Goal: Task Accomplishment & Management: Manage account settings

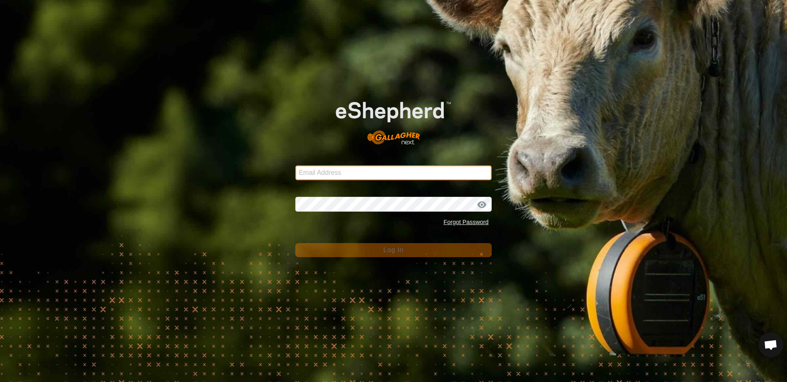
type input "[EMAIL_ADDRESS][DOMAIN_NAME]"
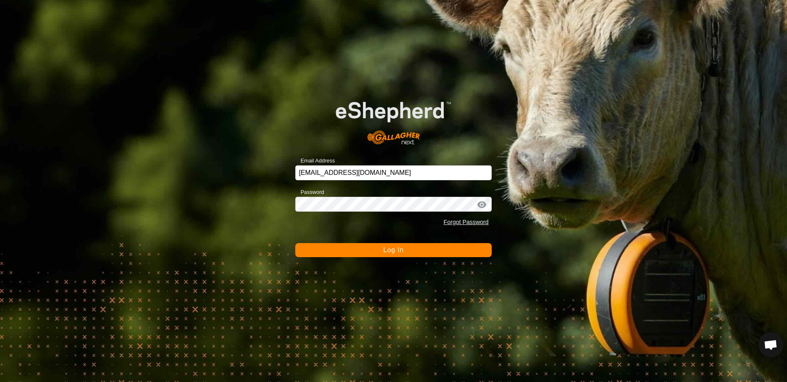
click at [388, 252] on span "Log In" at bounding box center [393, 249] width 20 height 7
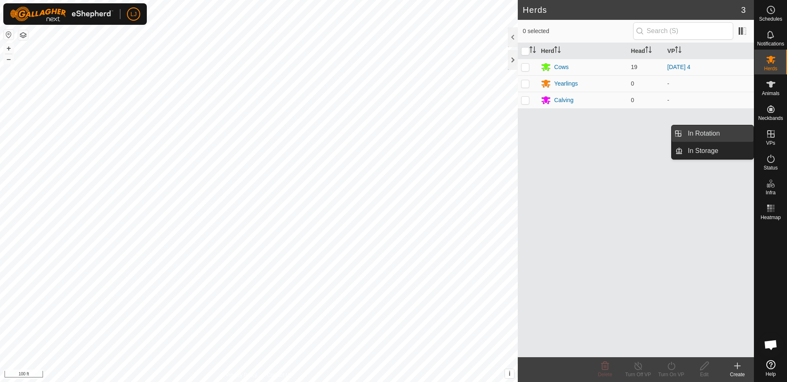
click at [730, 137] on link "In Rotation" at bounding box center [717, 133] width 71 height 17
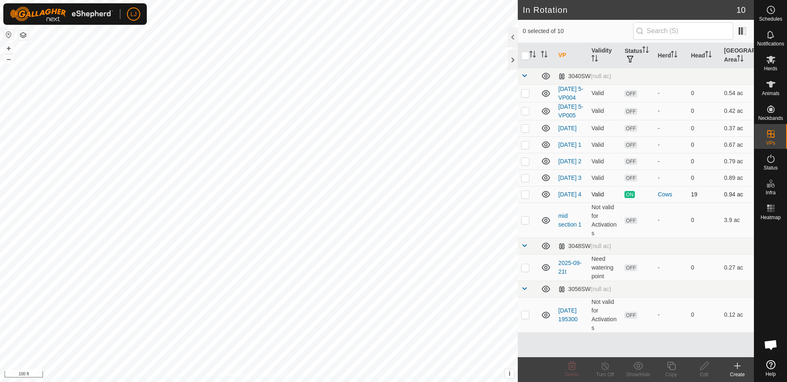
click at [522, 198] on p-checkbox at bounding box center [525, 194] width 8 height 7
checkbox input "false"
click at [526, 271] on p-checkbox at bounding box center [525, 267] width 8 height 7
checkbox input "true"
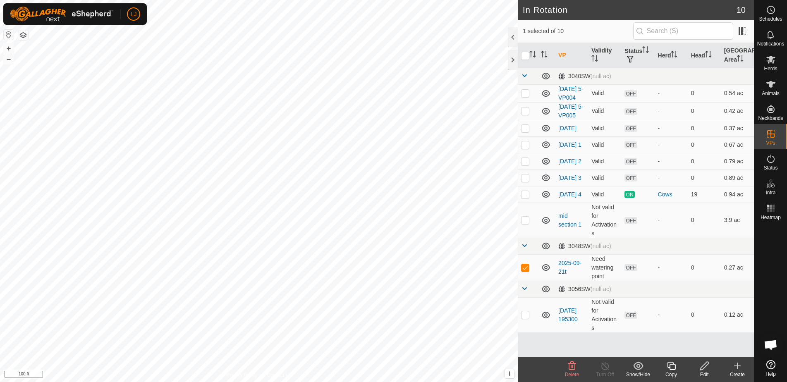
click at [699, 362] on icon at bounding box center [704, 366] width 10 height 10
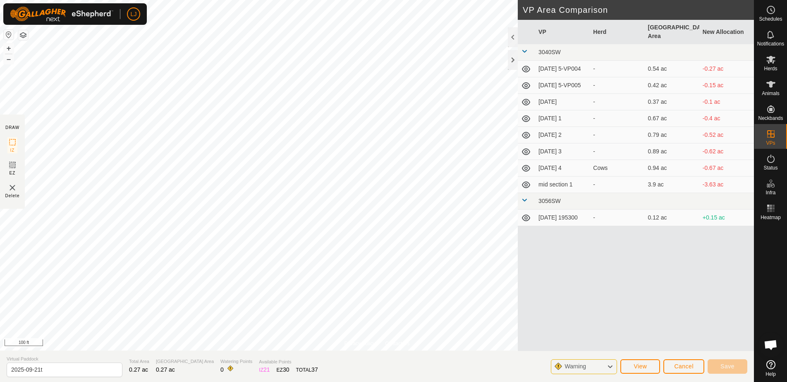
click at [678, 371] on button "Cancel" at bounding box center [683, 366] width 41 height 14
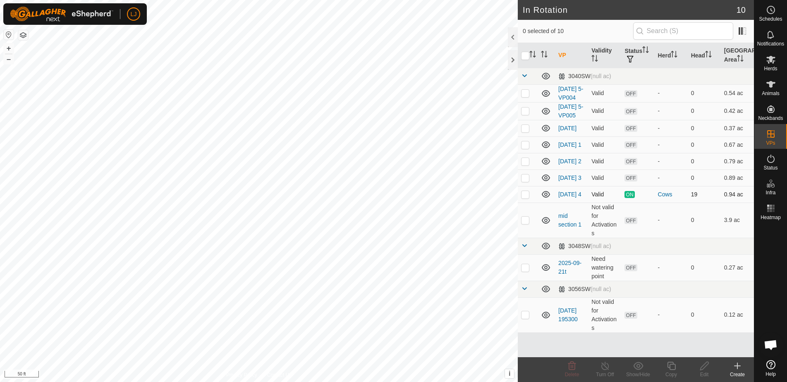
click at [527, 198] on p-checkbox at bounding box center [525, 194] width 8 height 7
checkbox input "true"
click at [666, 371] on div "Copy" at bounding box center [670, 374] width 33 height 7
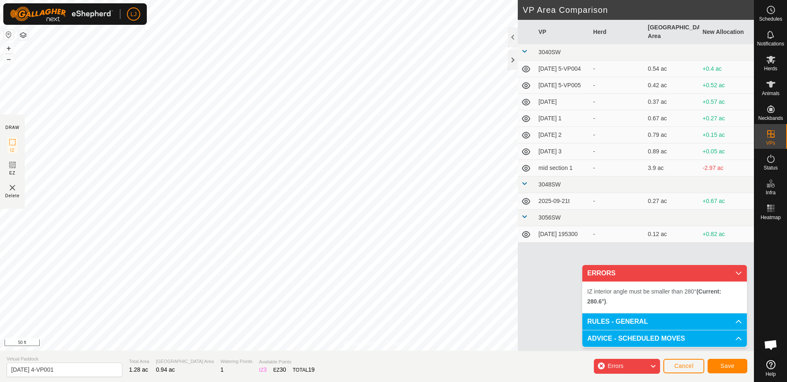
click at [683, 361] on button "Cancel" at bounding box center [683, 366] width 41 height 14
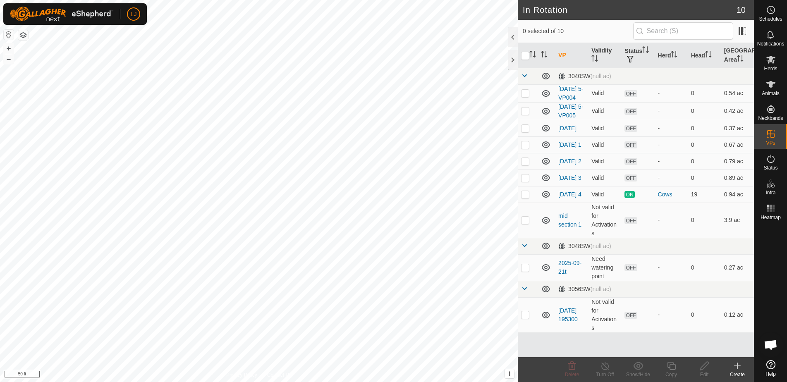
click at [738, 366] on icon at bounding box center [737, 366] width 6 height 0
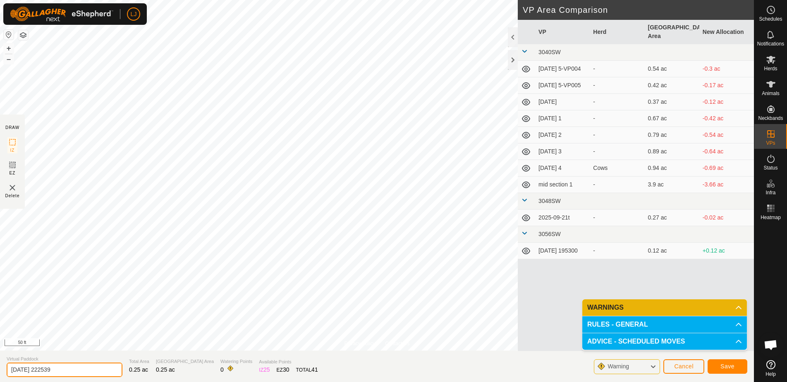
drag, startPoint x: 38, startPoint y: 372, endPoint x: 116, endPoint y: 372, distance: 78.1
click at [115, 372] on section "Virtual Paddock [DATE] 222539 Total Area 0.25 ac Grazing Area 0.25 ac Watering …" at bounding box center [377, 366] width 754 height 31
type input "2025-09-22t"
click at [724, 309] on p-accordion-header "WARNINGS" at bounding box center [664, 307] width 165 height 17
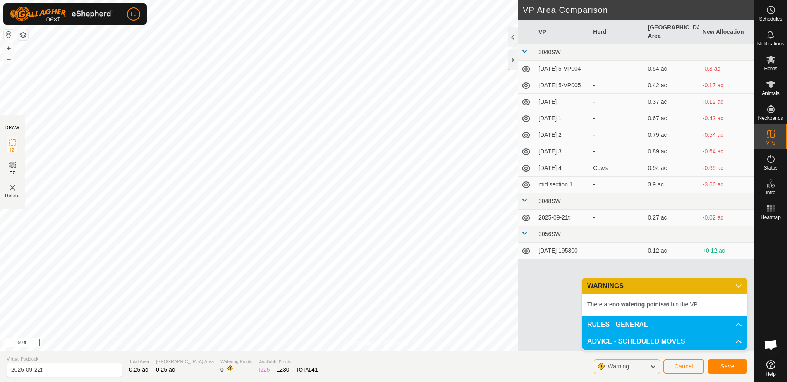
click at [729, 365] on span "Save" at bounding box center [727, 366] width 14 height 7
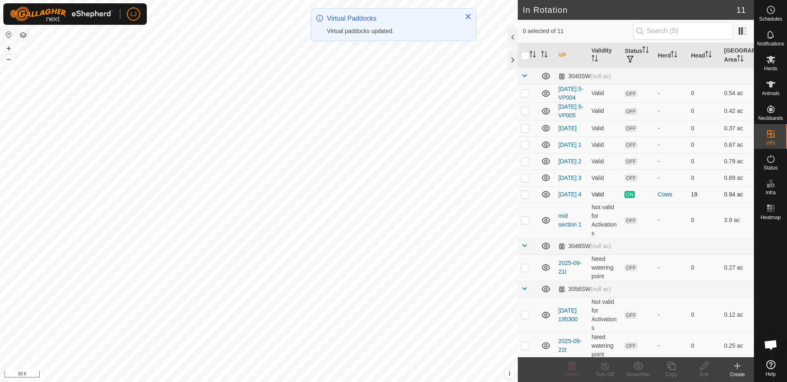
click at [523, 198] on p-checkbox at bounding box center [525, 194] width 8 height 7
checkbox input "true"
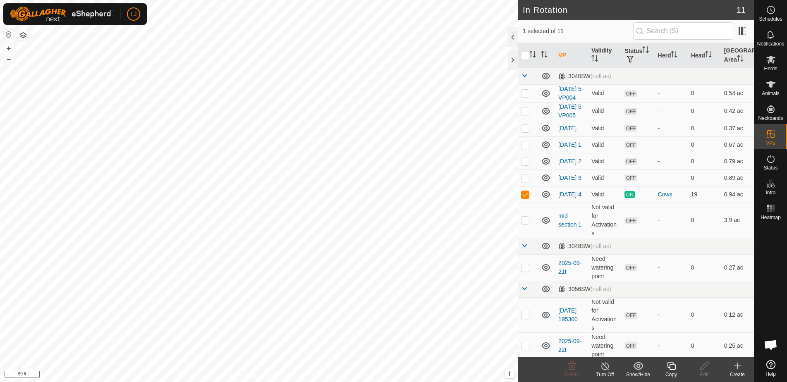
click at [670, 366] on icon at bounding box center [671, 366] width 10 height 10
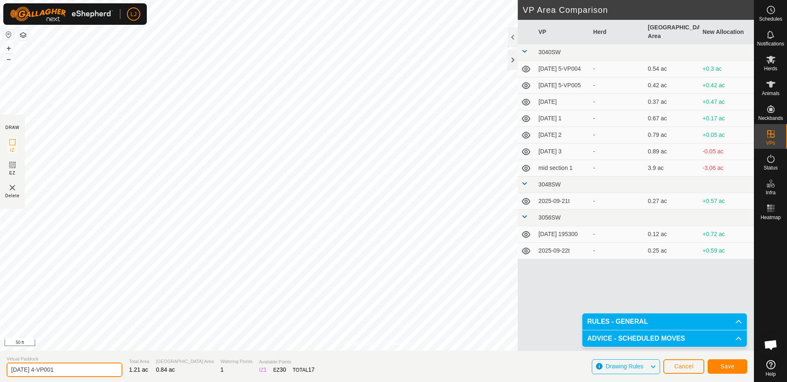
drag, startPoint x: 39, startPoint y: 371, endPoint x: 134, endPoint y: 372, distance: 94.7
click at [122, 371] on section "Virtual Paddock [DATE] 4-VP001 Total Area 1.21 ac Grazing Area 0.84 ac Watering…" at bounding box center [377, 366] width 754 height 31
type input "[DATE] 1"
click at [731, 365] on span "Save" at bounding box center [727, 366] width 14 height 7
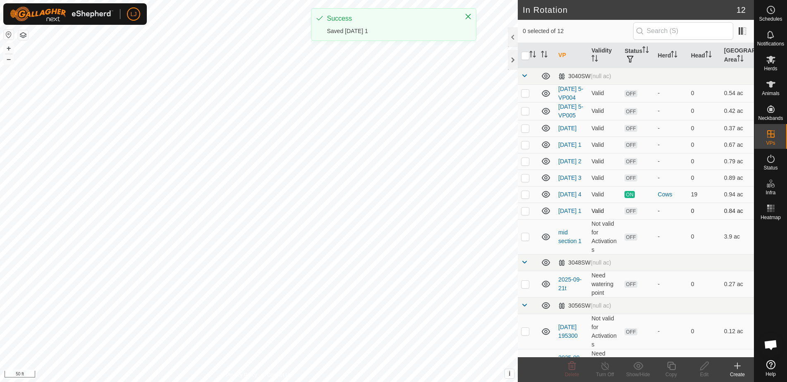
drag, startPoint x: 526, startPoint y: 236, endPoint x: 530, endPoint y: 243, distance: 8.0
click at [526, 214] on p-checkbox at bounding box center [525, 211] width 8 height 7
checkbox input "true"
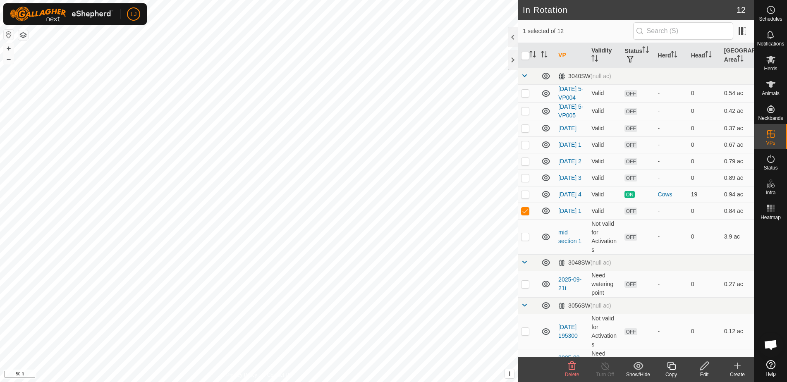
click at [663, 371] on div "Copy" at bounding box center [670, 374] width 33 height 7
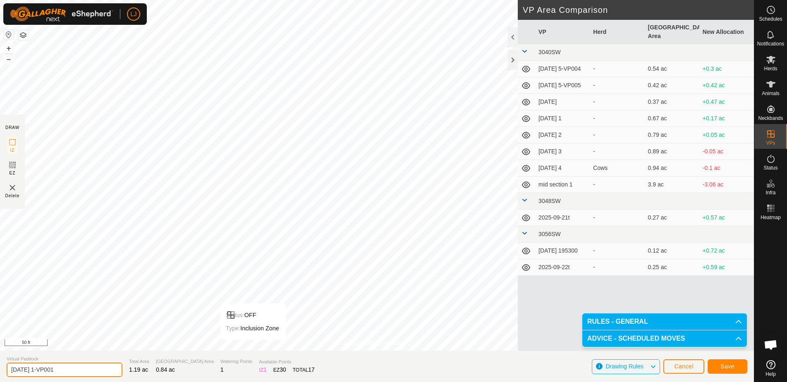
drag, startPoint x: 43, startPoint y: 370, endPoint x: 128, endPoint y: 370, distance: 84.3
click at [124, 370] on section "Virtual Paddock [DATE] 1-VP001 Total Area 1.19 ac Grazing Area 0.84 ac Watering…" at bounding box center [377, 366] width 754 height 31
type input "[DATE] 2"
click at [728, 366] on span "Save" at bounding box center [727, 366] width 14 height 7
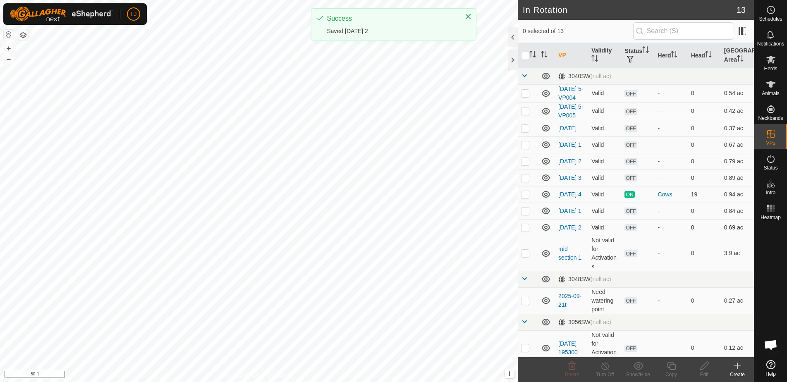
click at [524, 231] on p-checkbox at bounding box center [525, 227] width 8 height 7
checkbox input "true"
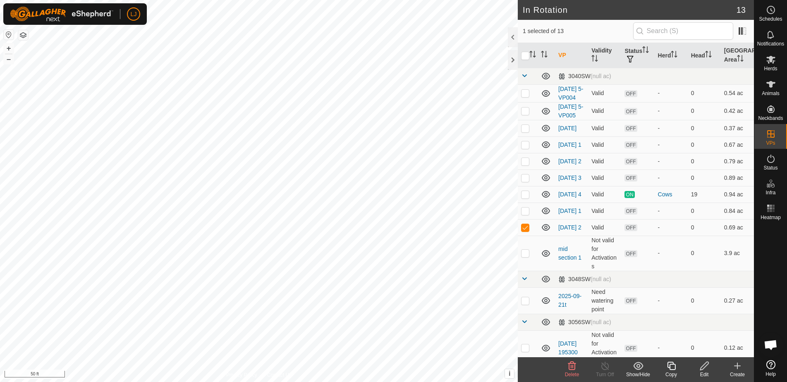
click at [663, 366] on copy-svg-icon at bounding box center [670, 366] width 33 height 10
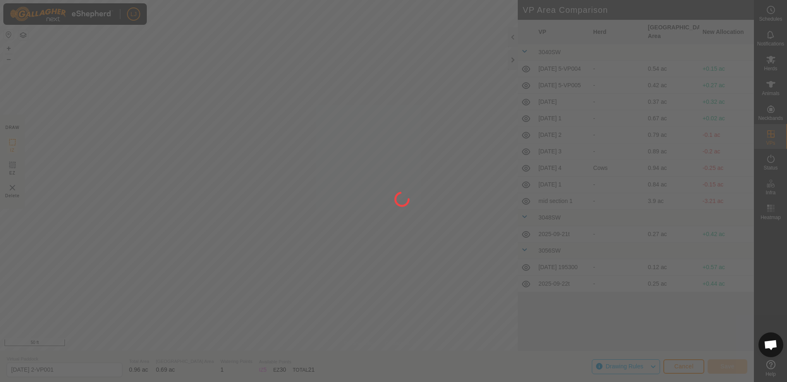
click at [469, 196] on div "LJ Schedules Notifications Herds Animals Neckbands VPs Status Infra Heatmap Hel…" at bounding box center [393, 191] width 787 height 382
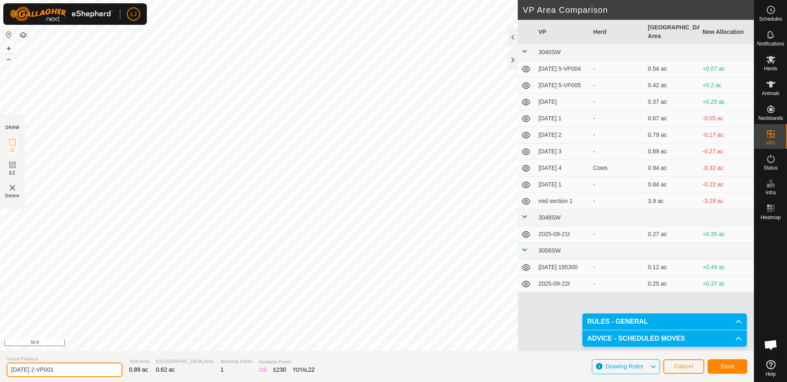
drag, startPoint x: 45, startPoint y: 370, endPoint x: 143, endPoint y: 371, distance: 98.0
click at [138, 371] on section "Virtual Paddock [DATE] 2-VP001 Total Area 0.89 ac Grazing Area 0.62 ac Watering…" at bounding box center [377, 366] width 754 height 31
type input "[DATE] 3"
click at [715, 364] on button "Save" at bounding box center [727, 366] width 40 height 14
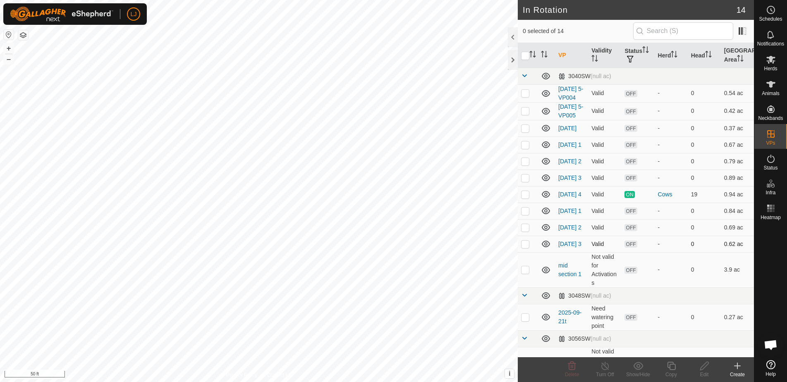
click at [525, 247] on p-checkbox at bounding box center [525, 244] width 8 height 7
checkbox input "true"
click at [674, 367] on icon at bounding box center [671, 366] width 10 height 10
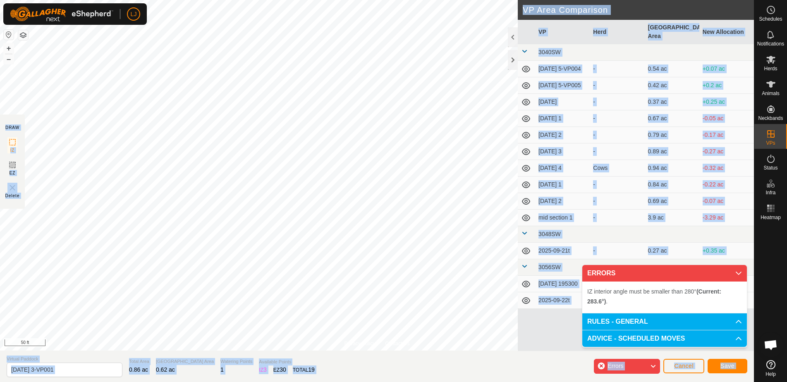
click at [372, 363] on section "Virtual Paddock [DATE] 3-VP001 Total Area 0.86 ac Grazing Area 0.62 ac Watering…" at bounding box center [377, 366] width 754 height 31
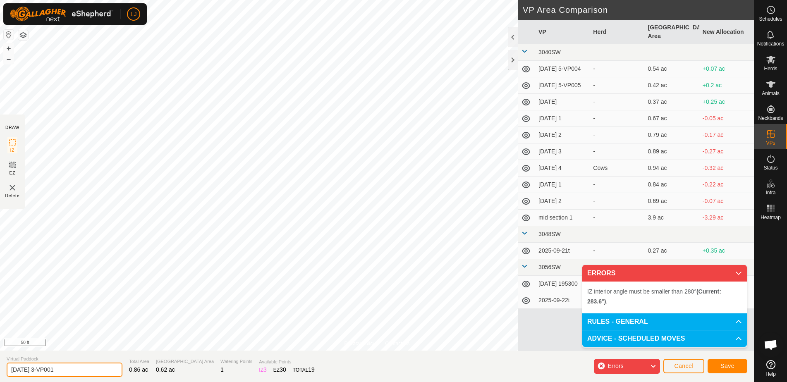
drag, startPoint x: 43, startPoint y: 370, endPoint x: 164, endPoint y: 368, distance: 120.7
click at [158, 368] on section "Virtual Paddock [DATE] 3-VP001 Total Area 0.86 ac Grazing Area 0.62 ac Watering…" at bounding box center [377, 366] width 754 height 31
type input "[DATE] 4"
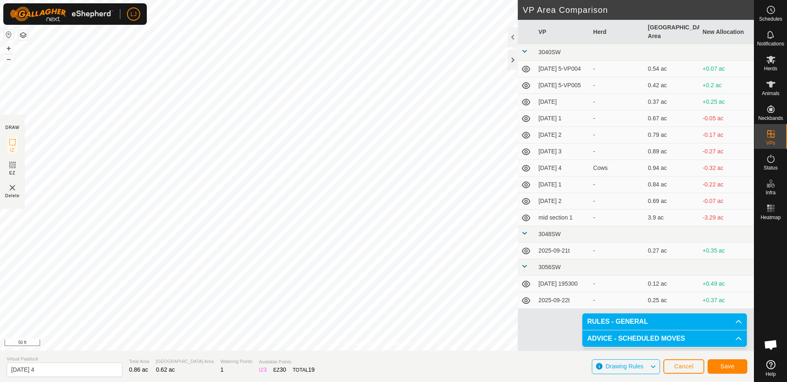
click at [735, 367] on button "Save" at bounding box center [727, 366] width 40 height 14
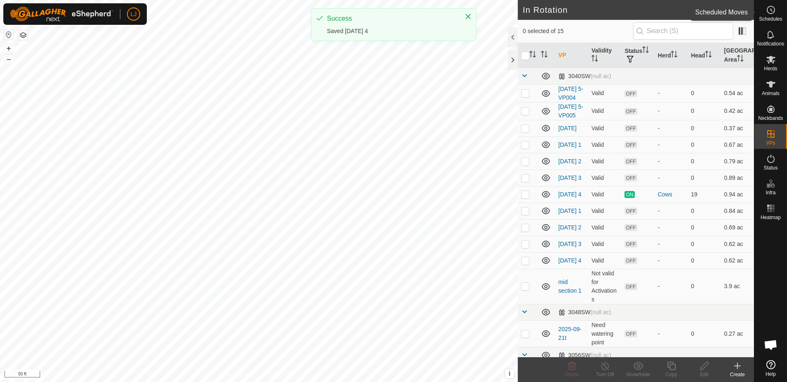
click at [771, 17] on span "Schedules" at bounding box center [770, 19] width 23 height 5
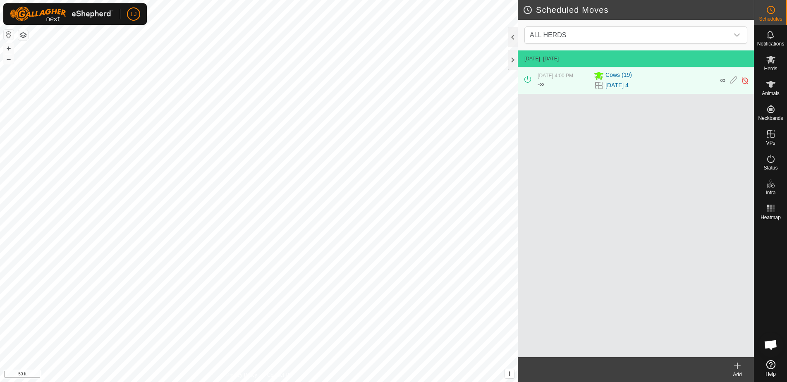
click at [736, 366] on icon at bounding box center [737, 366] width 6 height 0
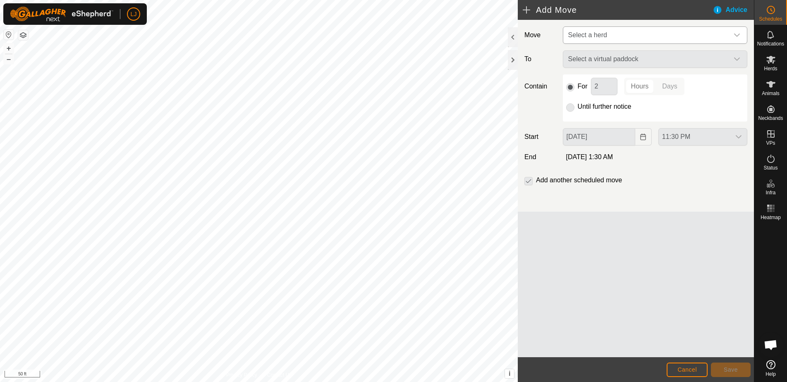
click at [616, 38] on span "Select a herd" at bounding box center [647, 35] width 164 height 17
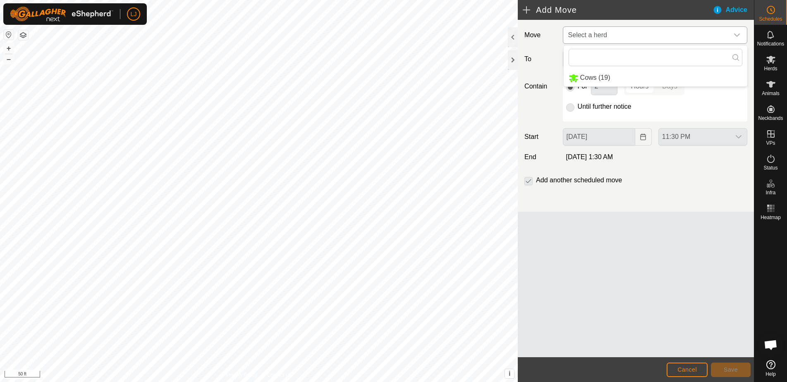
click at [615, 78] on li "Cows (19)" at bounding box center [655, 77] width 184 height 17
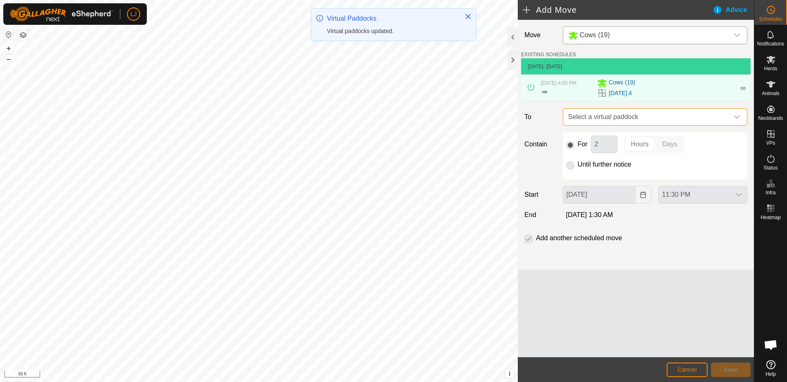
click at [642, 119] on span "Select a virtual paddock" at bounding box center [647, 117] width 164 height 17
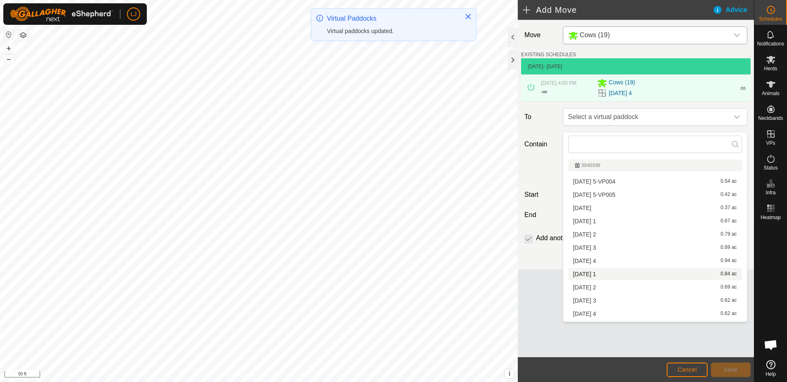
click at [628, 275] on li "[DATE] 1 0.84 ac" at bounding box center [655, 274] width 174 height 12
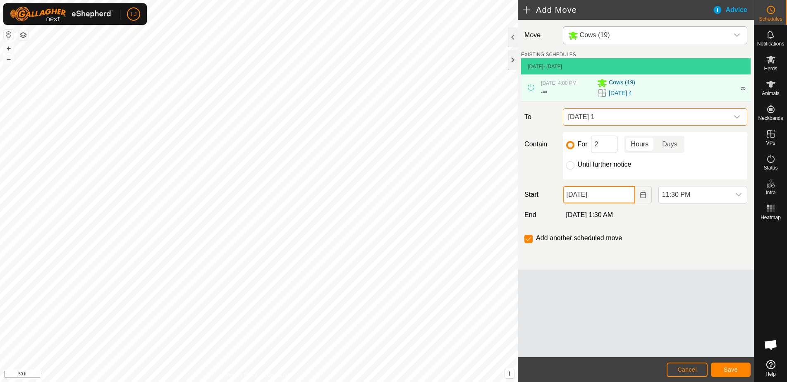
click at [601, 201] on input "[DATE]" at bounding box center [599, 194] width 72 height 17
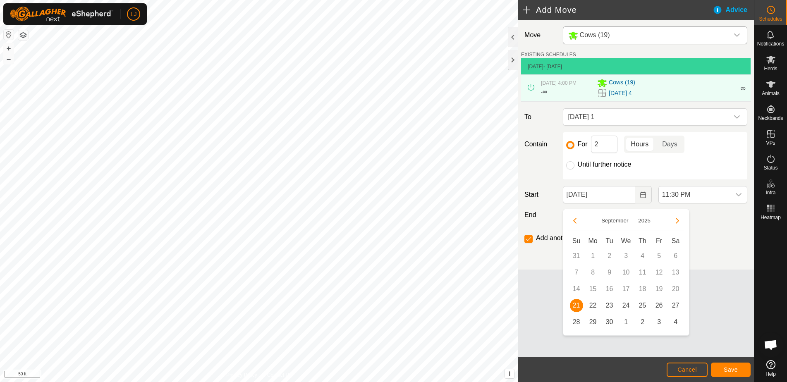
drag, startPoint x: 590, startPoint y: 304, endPoint x: 600, endPoint y: 297, distance: 12.4
click at [590, 304] on span "22" at bounding box center [592, 305] width 13 height 13
type input "[DATE]"
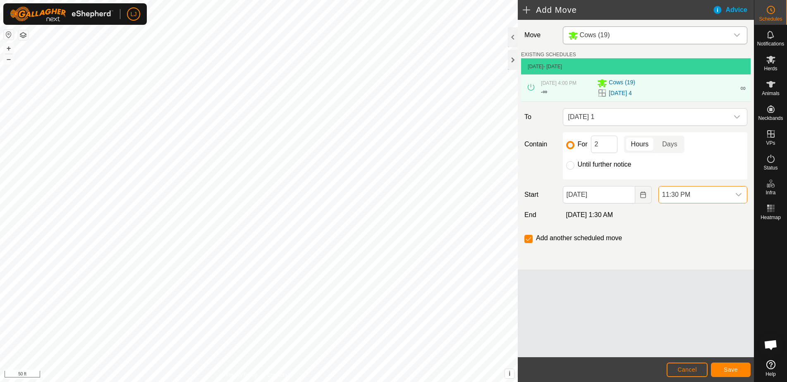
click at [687, 200] on span "11:30 PM" at bounding box center [694, 194] width 72 height 17
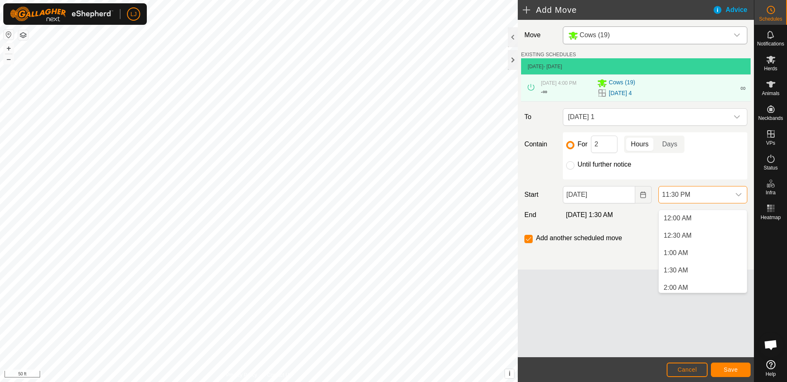
scroll to position [750, 0]
click at [690, 232] on li "10:00 AM" at bounding box center [702, 229] width 88 height 17
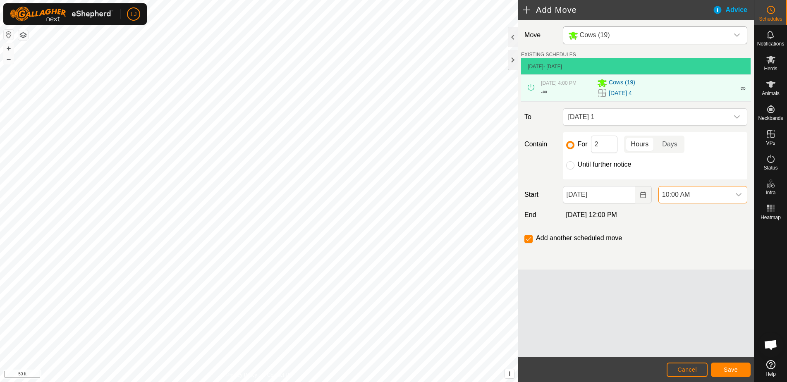
click at [725, 365] on button "Save" at bounding box center [731, 370] width 40 height 14
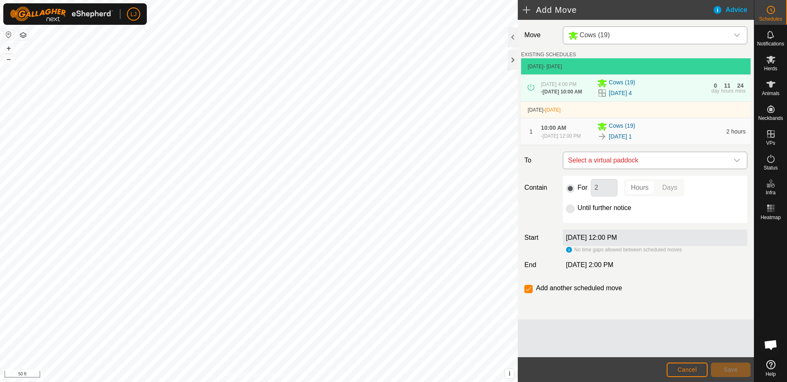
click at [650, 169] on span "Select a virtual paddock" at bounding box center [647, 160] width 164 height 17
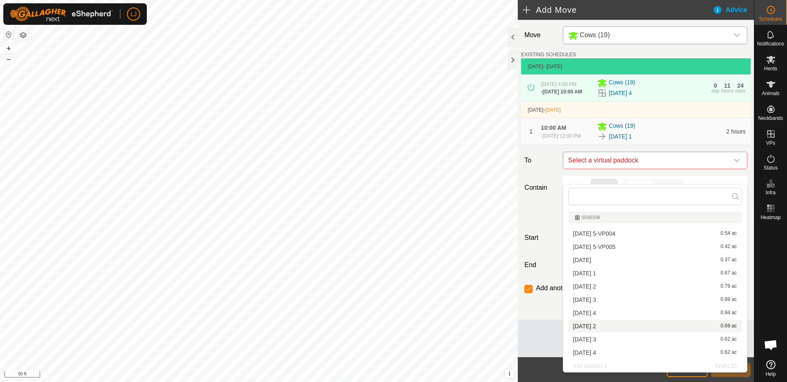
click at [654, 328] on li "[DATE] 2 0.69 ac" at bounding box center [655, 326] width 174 height 12
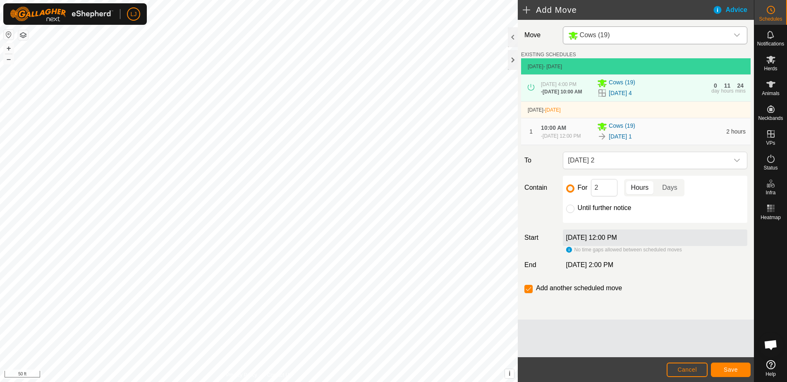
click at [728, 368] on span "Save" at bounding box center [730, 369] width 14 height 7
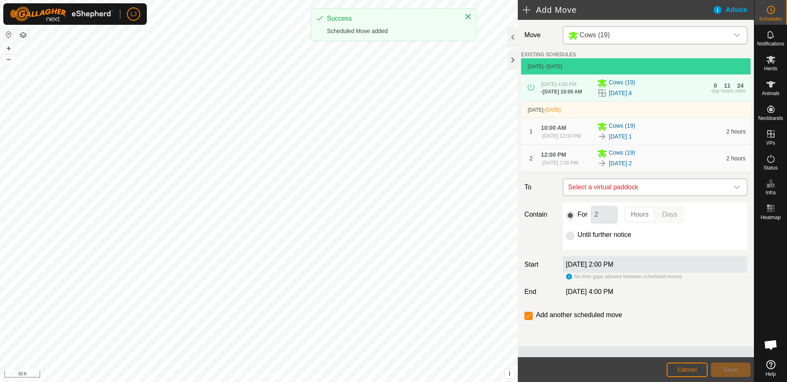
click at [650, 196] on span "Select a virtual paddock" at bounding box center [647, 187] width 164 height 17
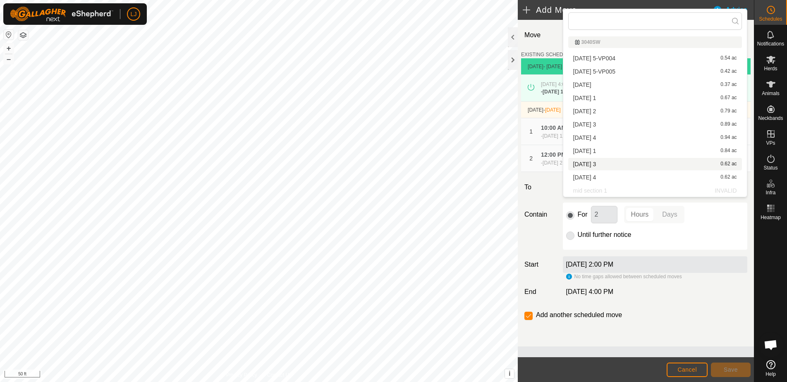
click at [625, 165] on li "[DATE] 3 0.62 ac" at bounding box center [655, 164] width 174 height 12
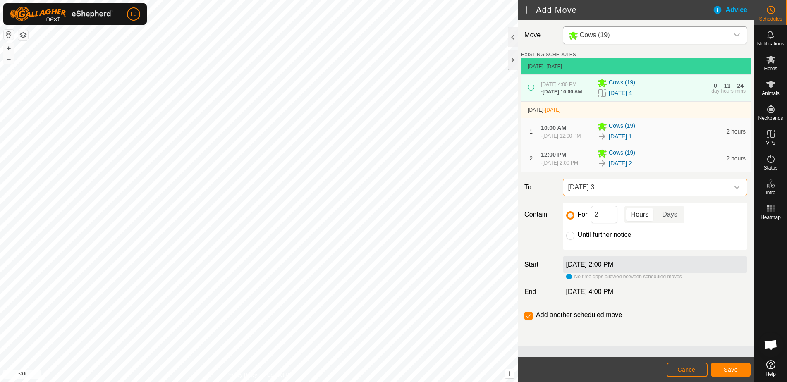
click at [724, 368] on span "Save" at bounding box center [730, 369] width 14 height 7
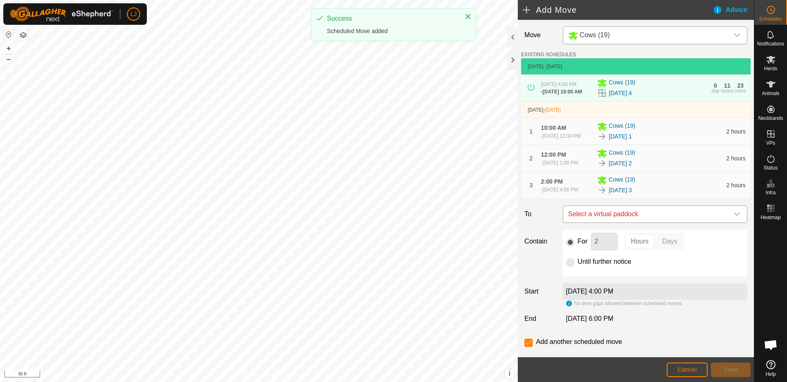
click at [674, 222] on span "Select a virtual paddock" at bounding box center [647, 214] width 164 height 17
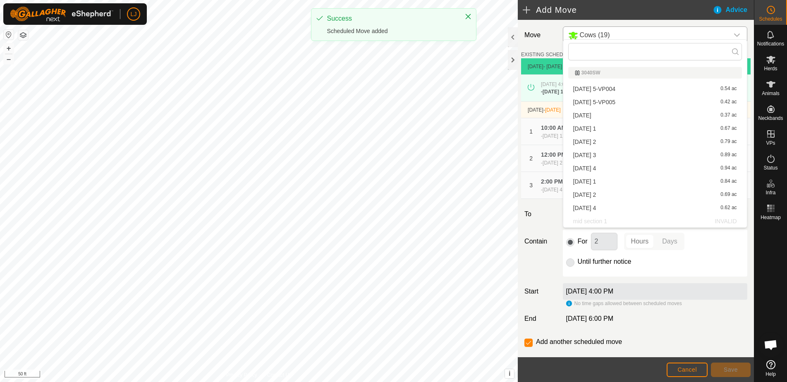
click at [629, 202] on li "[DATE] 4 0.62 ac" at bounding box center [655, 208] width 174 height 12
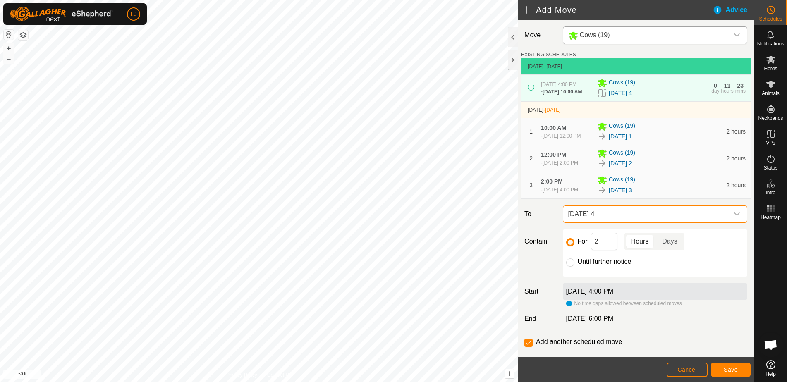
click at [576, 267] on div "Until further notice" at bounding box center [655, 262] width 178 height 10
click at [570, 267] on input "Until further notice" at bounding box center [570, 262] width 8 height 8
radio input "true"
checkbox input "false"
click at [725, 370] on span "Save" at bounding box center [730, 369] width 14 height 7
